Goal: Find specific page/section: Find specific page/section

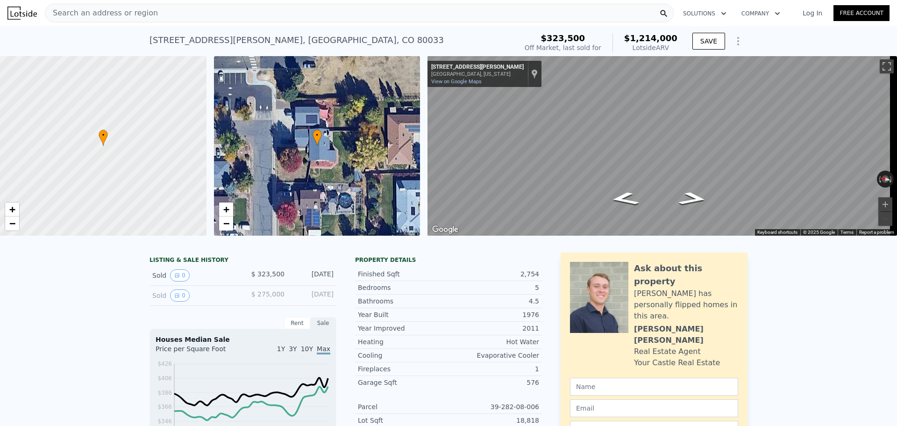
click at [117, 13] on span "Search an address or region" at bounding box center [101, 12] width 113 height 11
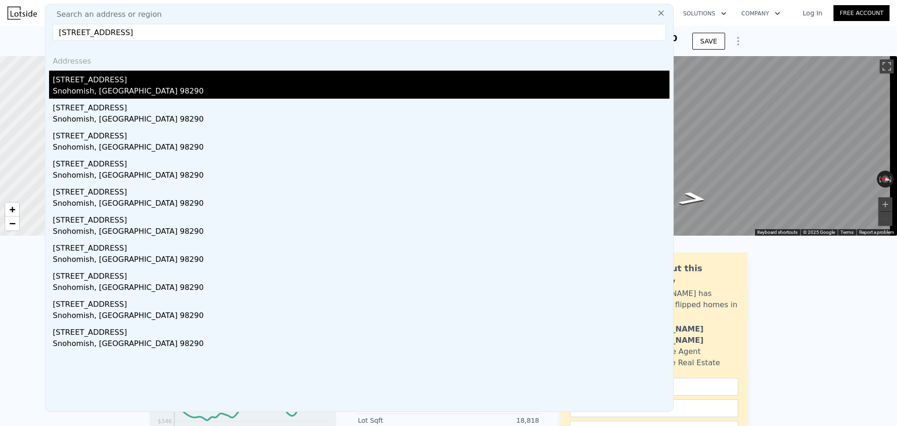
type input "[STREET_ADDRESS]"
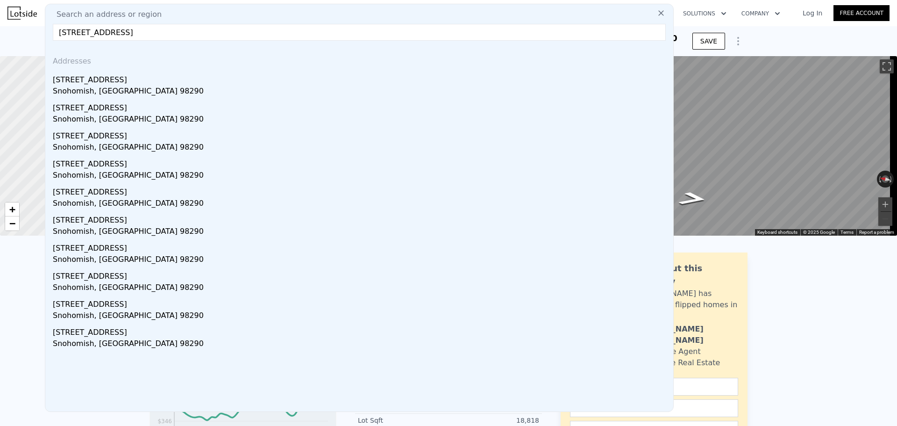
drag, startPoint x: 121, startPoint y: 84, endPoint x: 113, endPoint y: 85, distance: 8.5
click at [121, 84] on div "[STREET_ADDRESS]" at bounding box center [361, 78] width 617 height 15
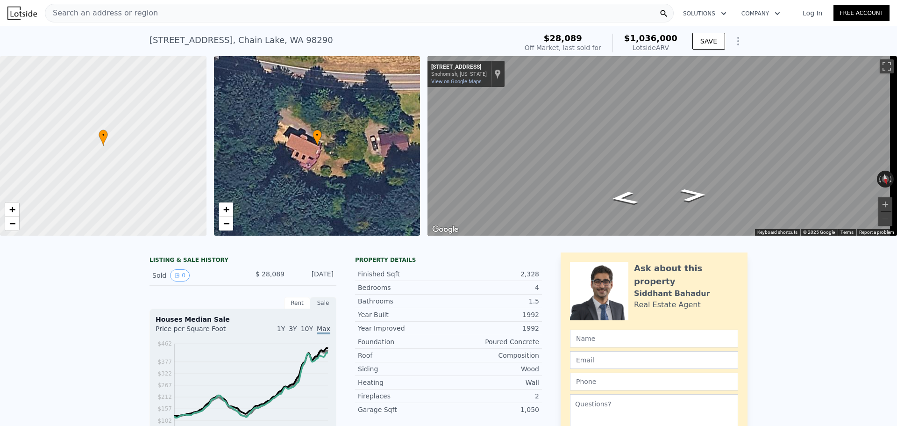
click at [119, 11] on span "Search an address or region" at bounding box center [101, 12] width 113 height 11
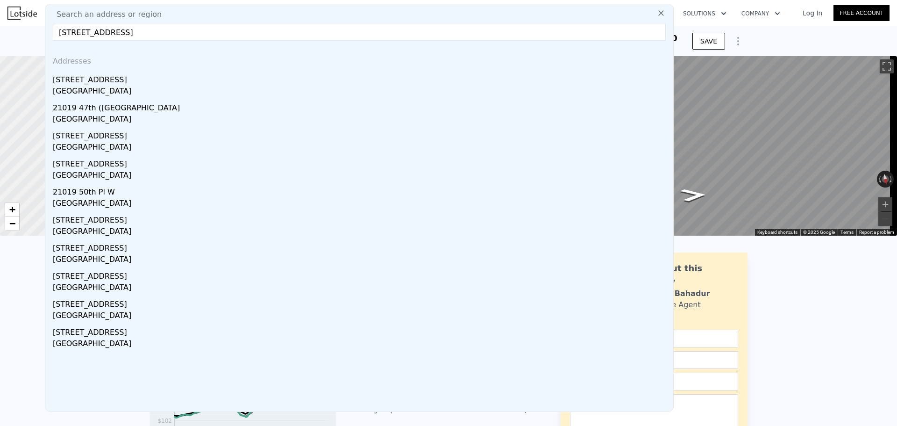
type input "[STREET_ADDRESS]"
click at [125, 85] on div "[STREET_ADDRESS]" at bounding box center [361, 78] width 617 height 15
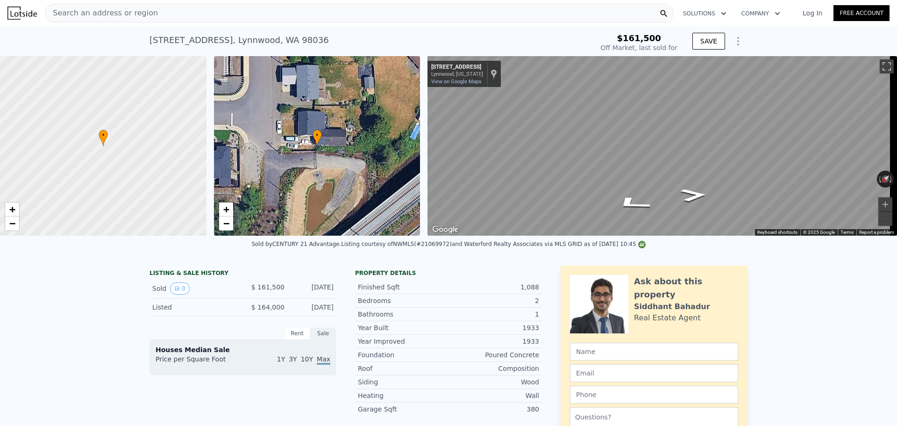
type input "-$ 173,643"
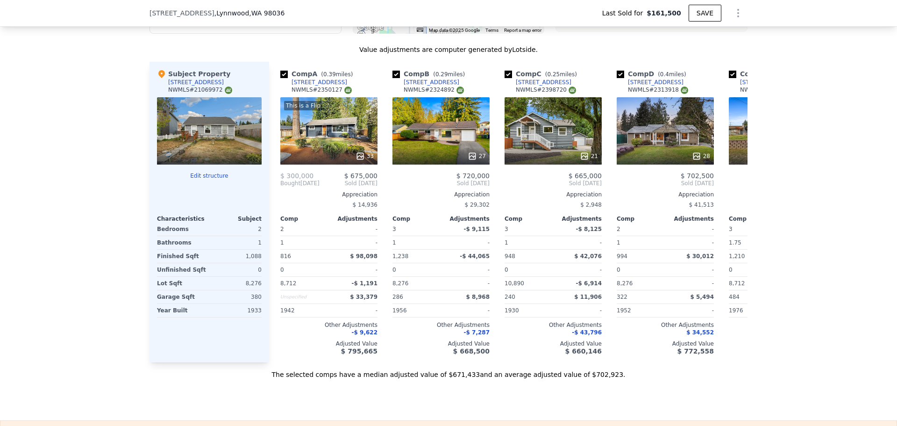
scroll to position [978, 0]
